Goal: Task Accomplishment & Management: Complete application form

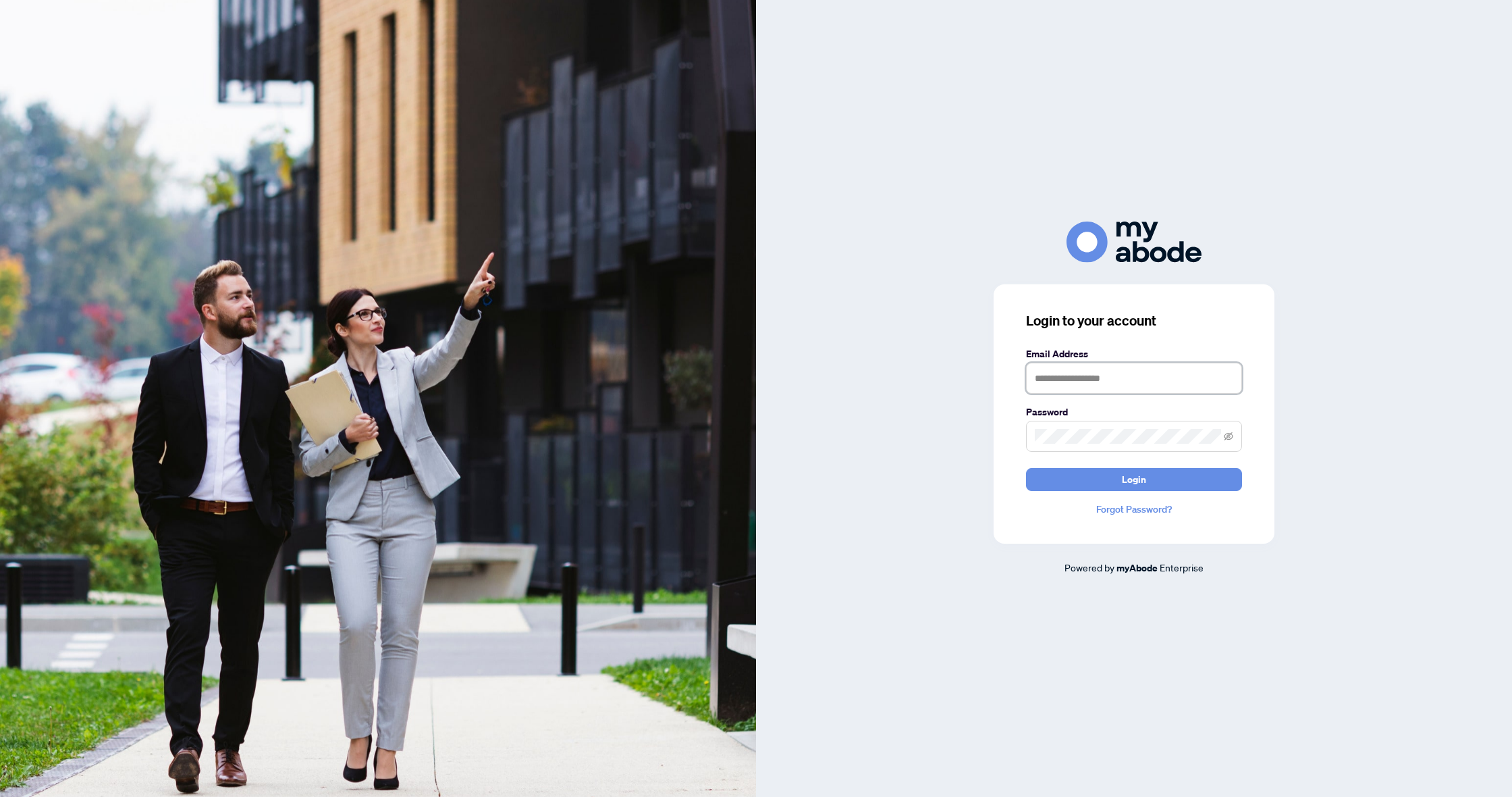
type input "**********"
click at [1123, 478] on span "Login" at bounding box center [1134, 479] width 24 height 21
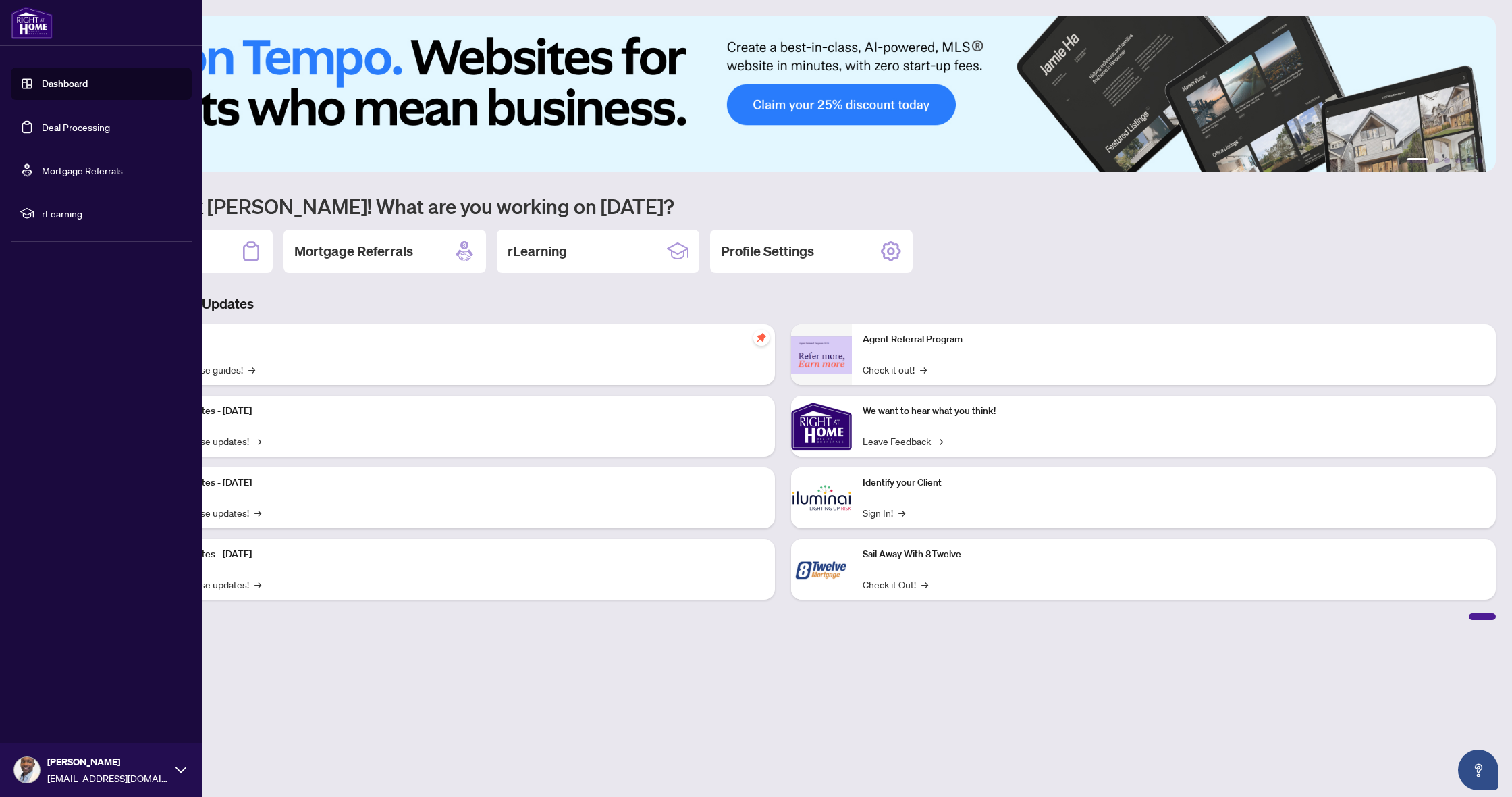
click at [57, 124] on link "Deal Processing" at bounding box center [76, 127] width 68 height 12
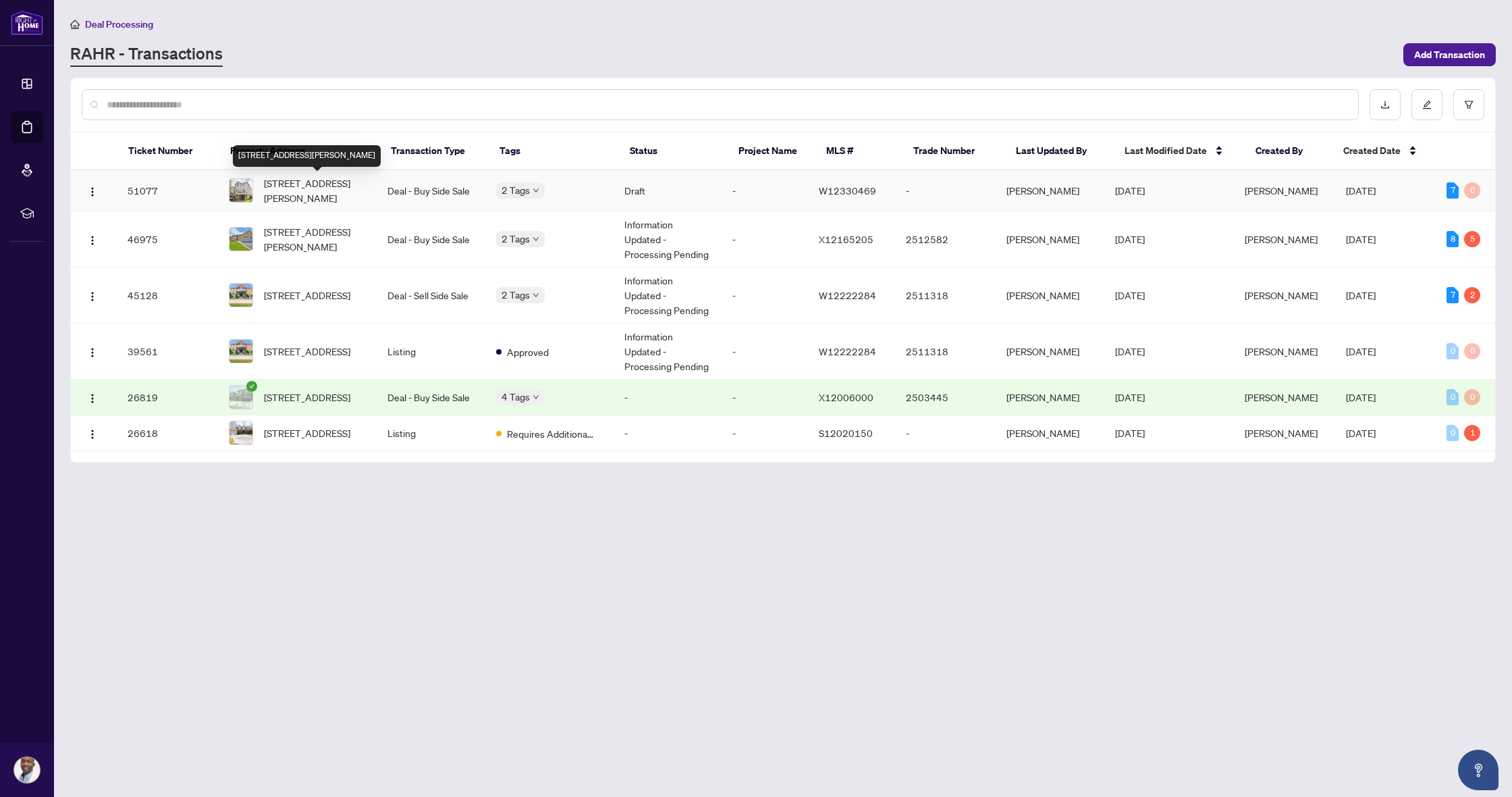
click at [354, 187] on span "[STREET_ADDRESS][PERSON_NAME]" at bounding box center [314, 190] width 102 height 30
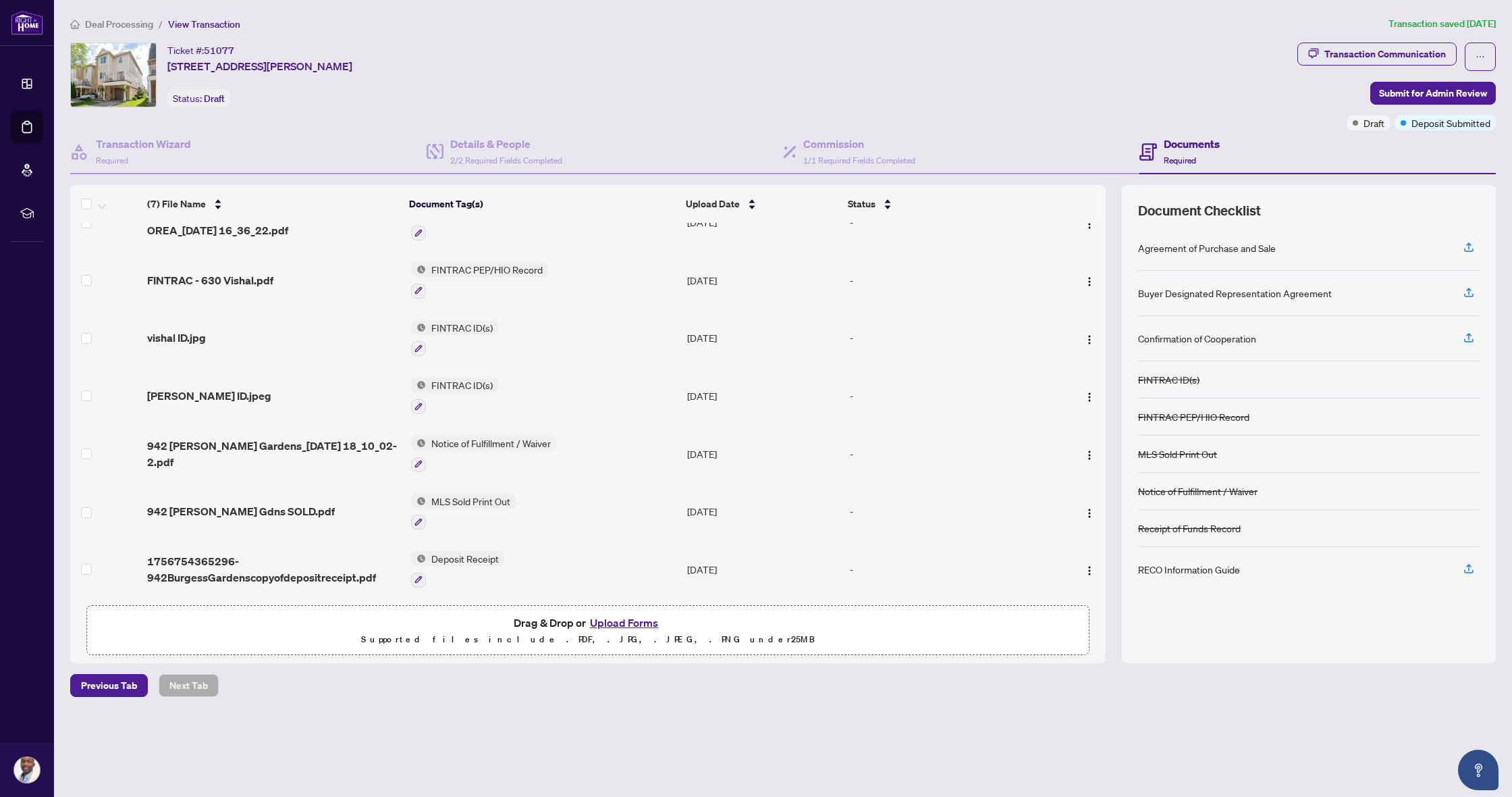
scroll to position [36, 0]
click at [644, 628] on button "Upload Forms" at bounding box center [624, 622] width 77 height 18
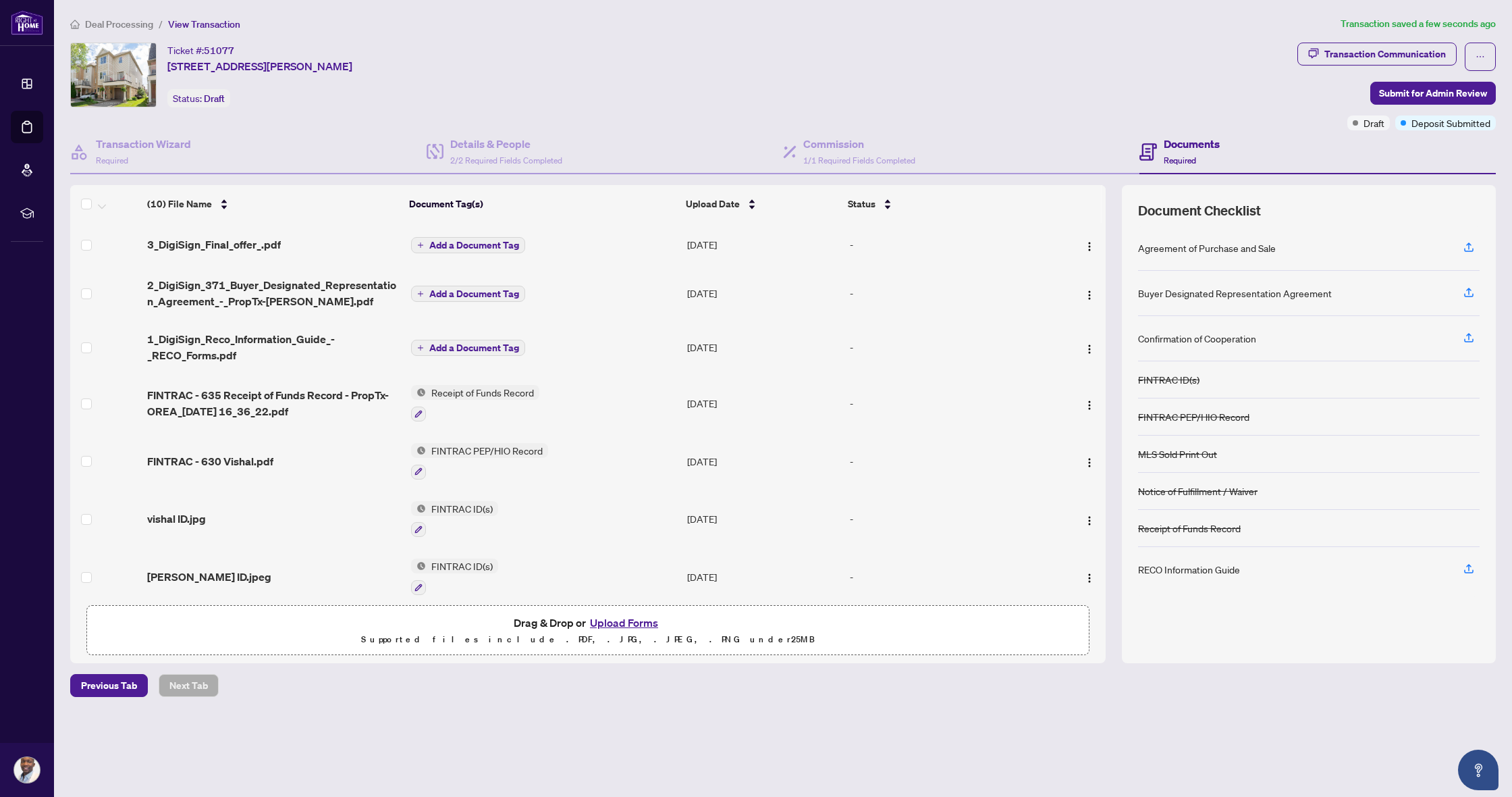
scroll to position [0, 0]
click at [1445, 93] on span "Submit for Admin Review" at bounding box center [1432, 93] width 108 height 21
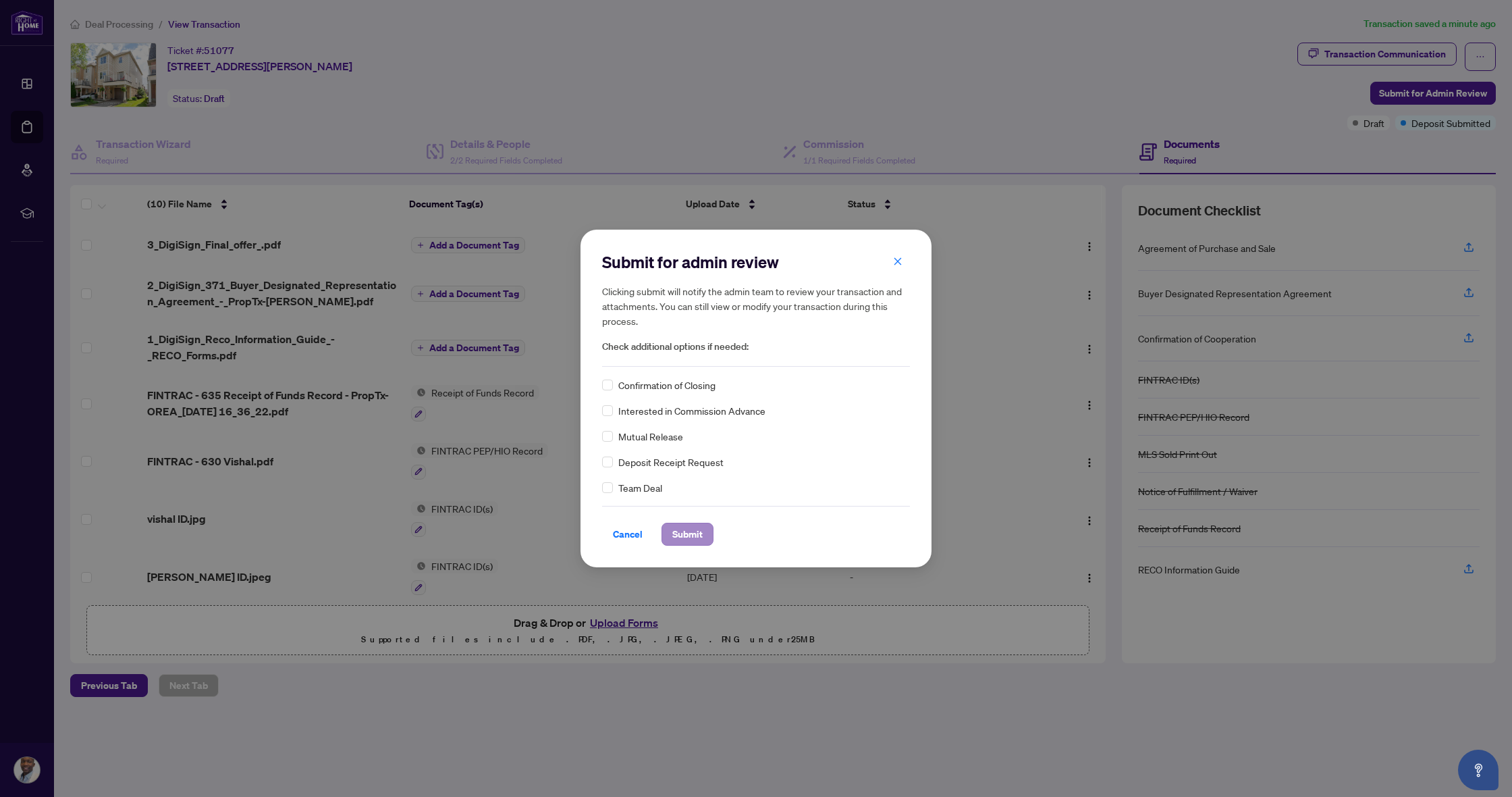
click at [692, 536] on span "Submit" at bounding box center [688, 534] width 31 height 21
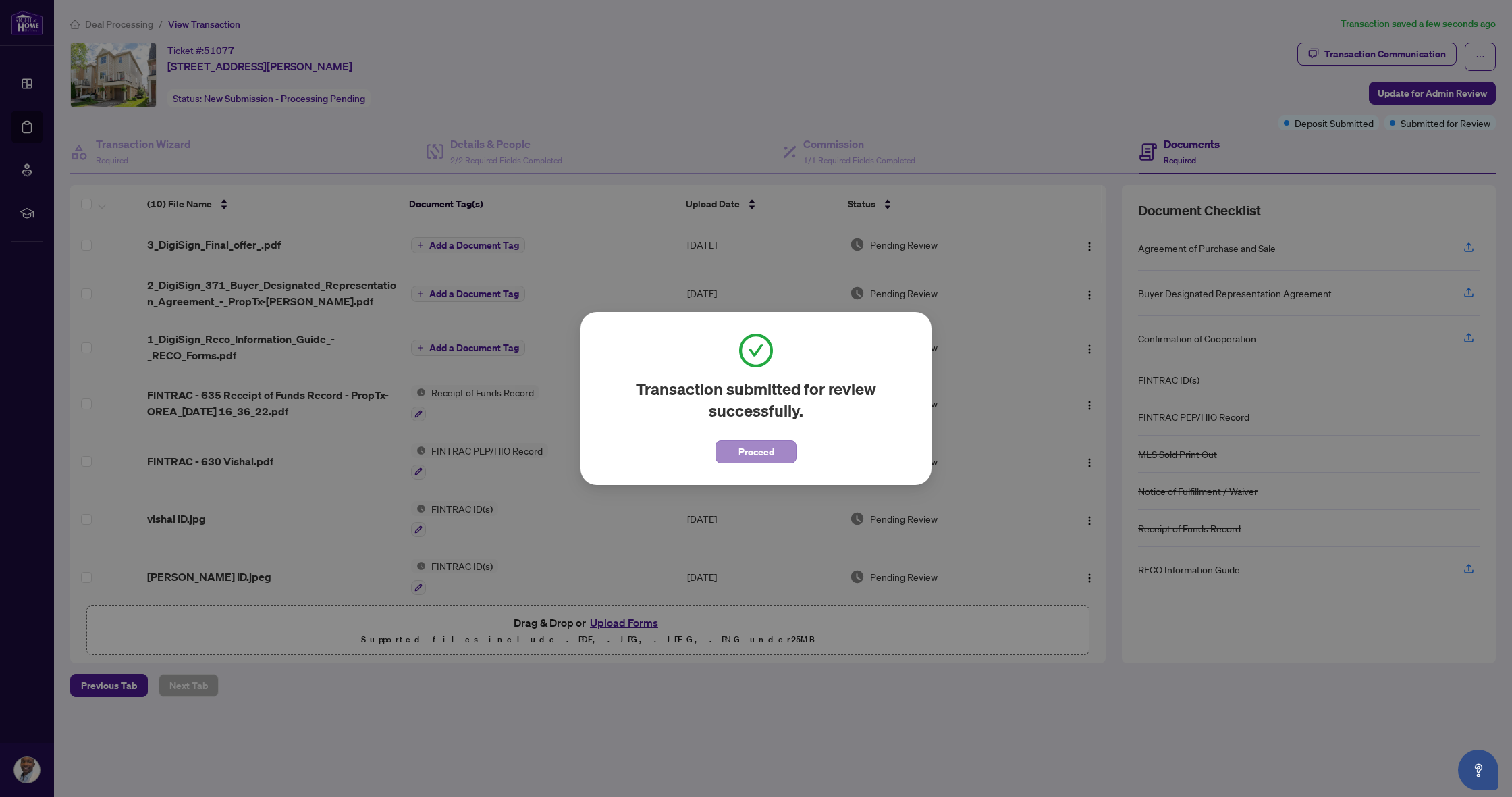
click at [748, 454] on span "Proceed" at bounding box center [756, 452] width 36 height 21
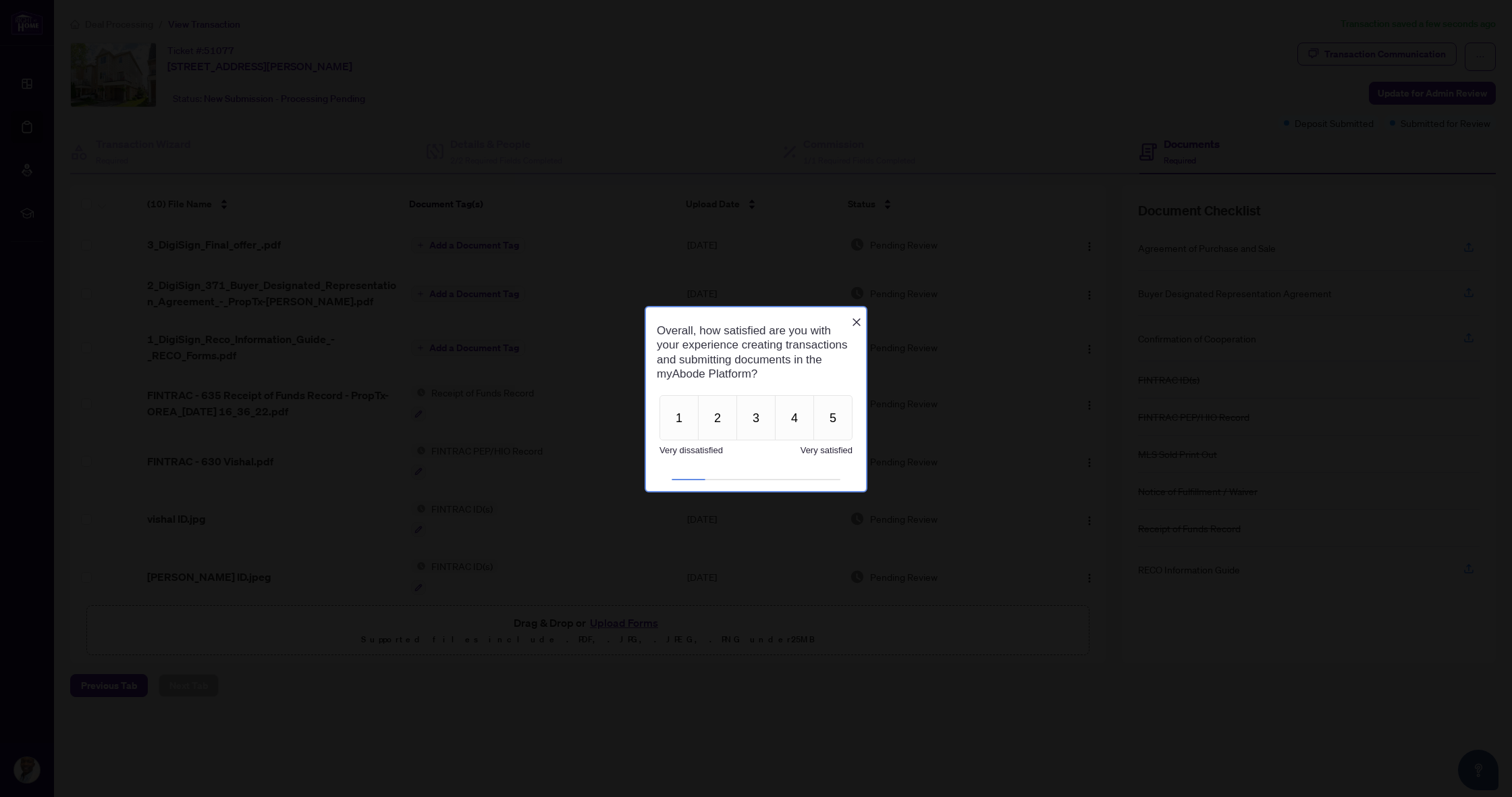
click at [859, 318] on icon "Close button" at bounding box center [856, 322] width 11 height 11
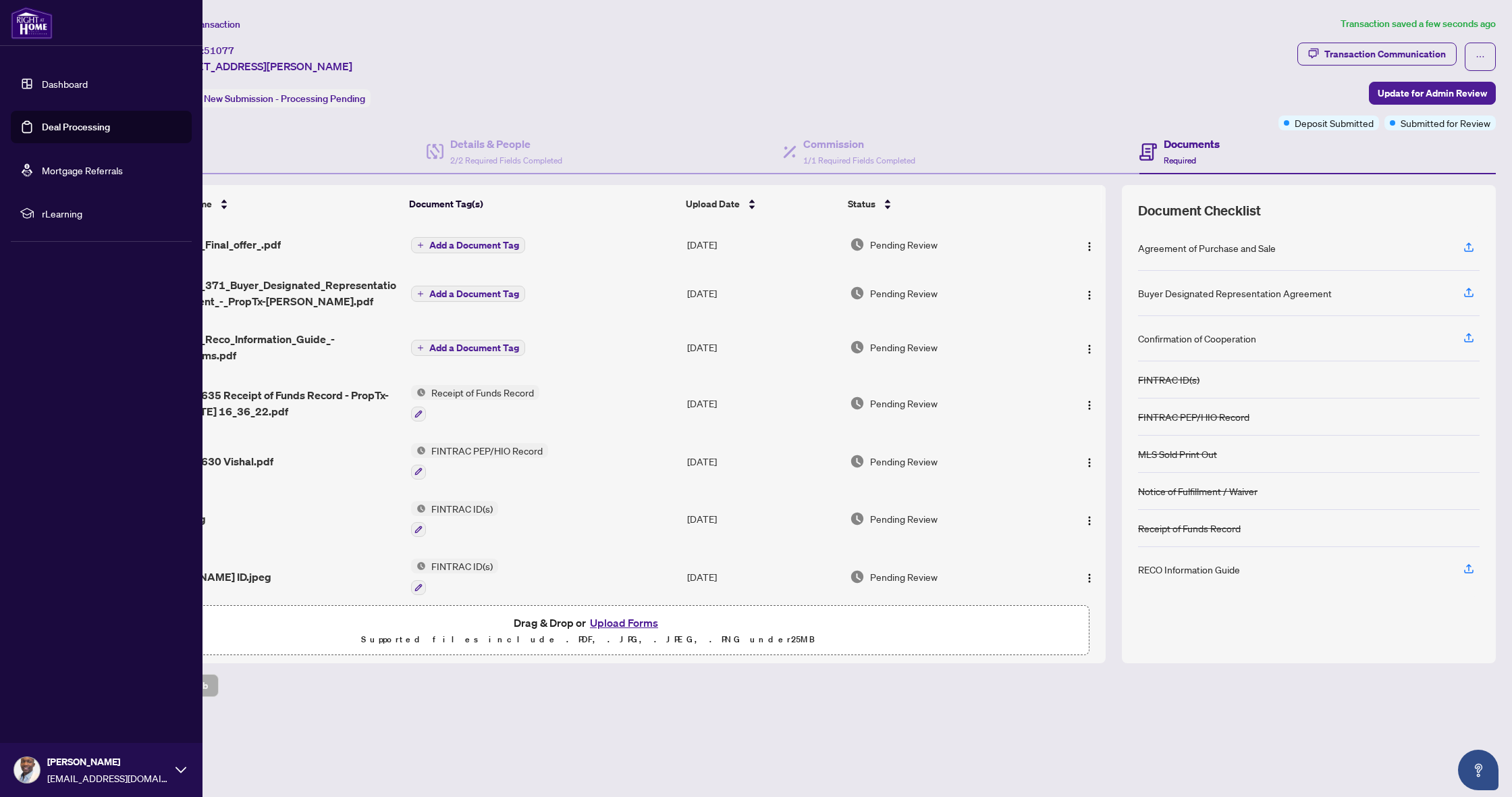
scroll to position [0, 1]
click at [61, 89] on link "Dashboard" at bounding box center [65, 83] width 46 height 12
